Goal: Task Accomplishment & Management: Manage account settings

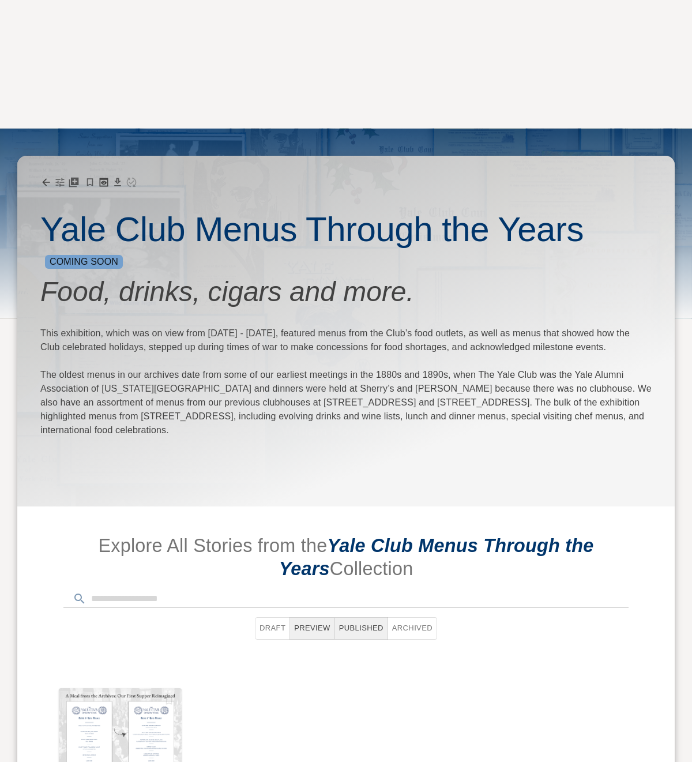
scroll to position [385, 0]
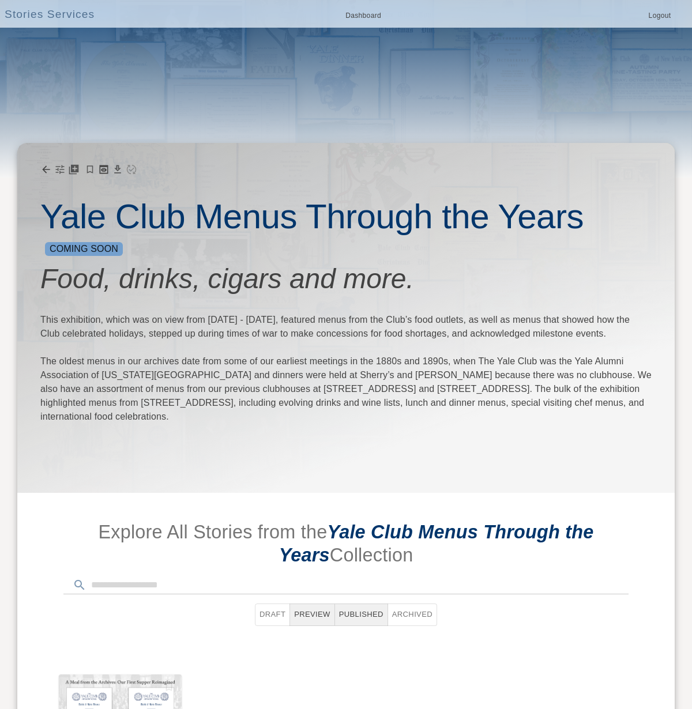
click at [44, 174] on icon at bounding box center [46, 170] width 12 height 12
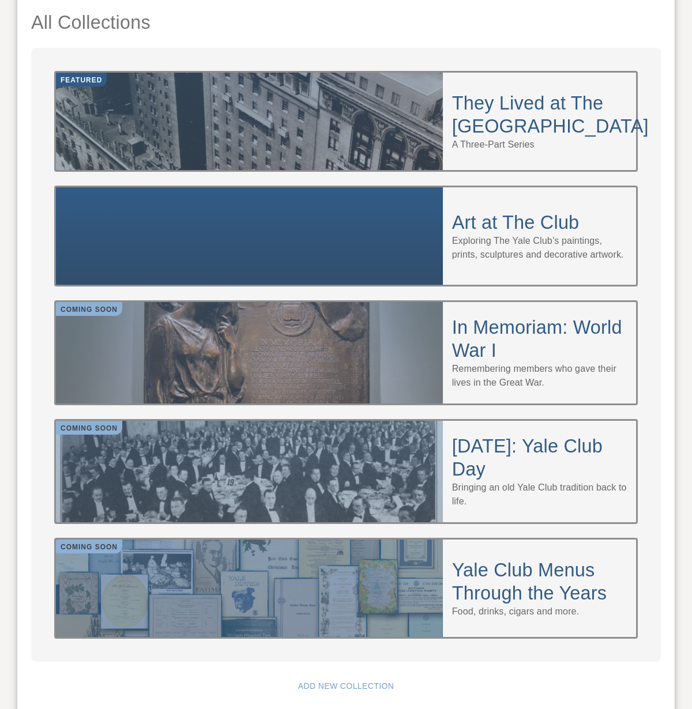
scroll to position [945, 0]
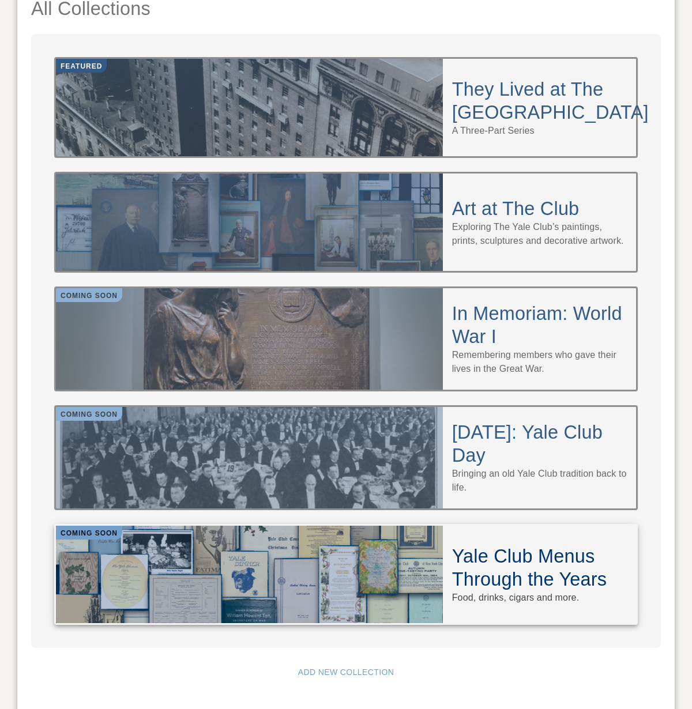
click at [205, 526] on div at bounding box center [249, 574] width 387 height 97
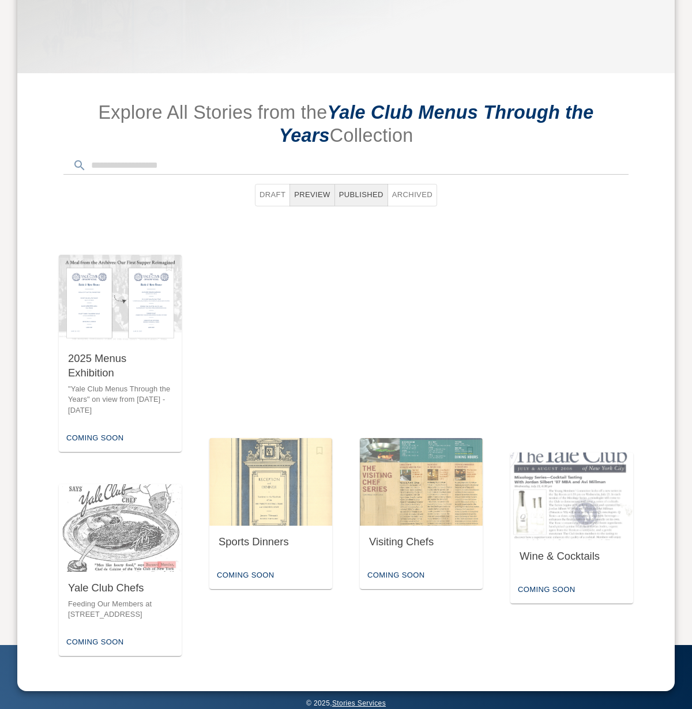
scroll to position [424, 0]
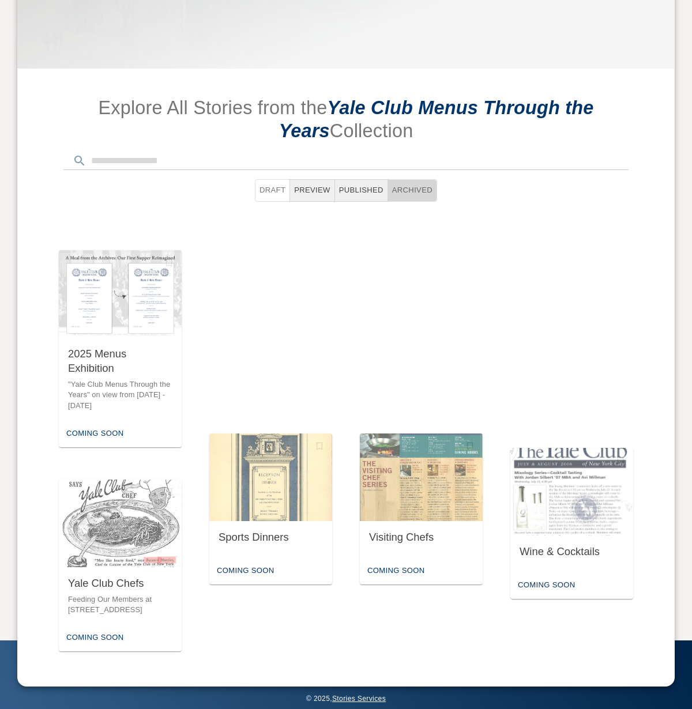
click at [419, 197] on button "Archived" at bounding box center [413, 190] width 50 height 22
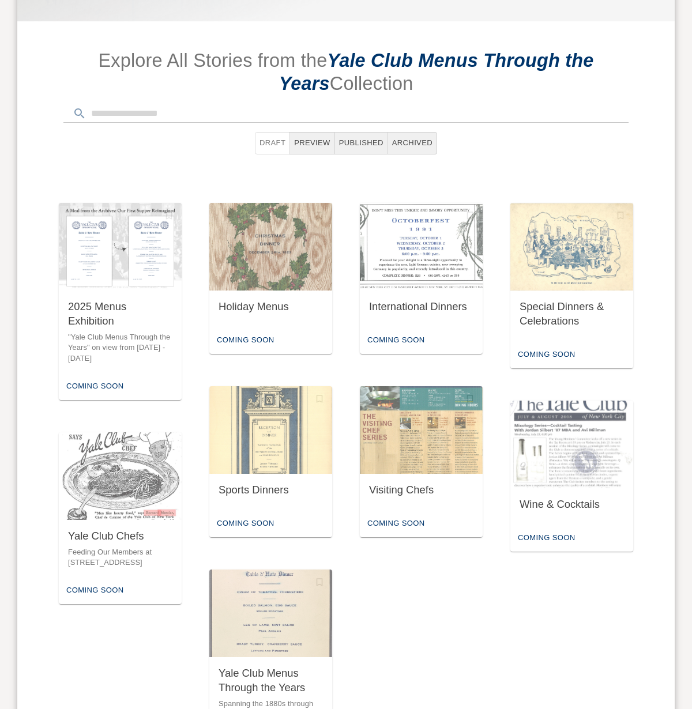
scroll to position [474, 0]
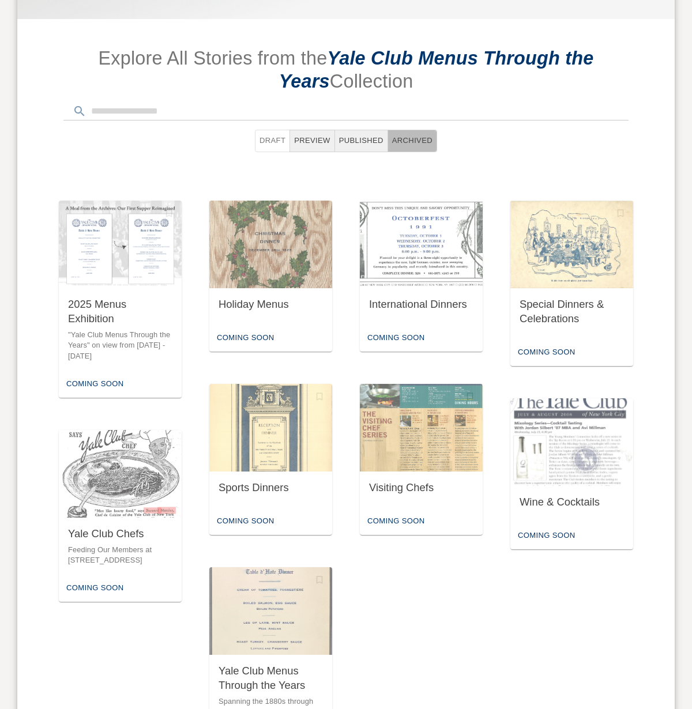
click at [423, 146] on button "Archived" at bounding box center [412, 141] width 49 height 22
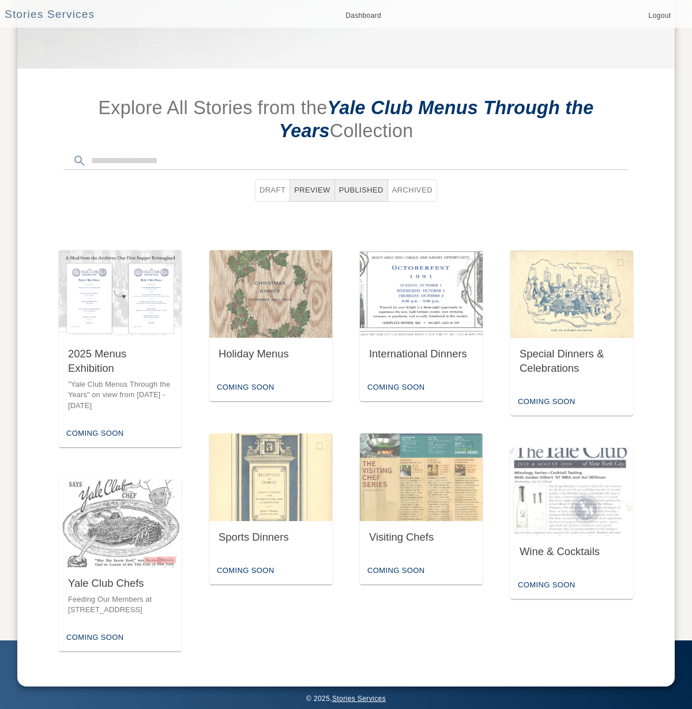
type button "ARCHIVED"
